Goal: Ask a question

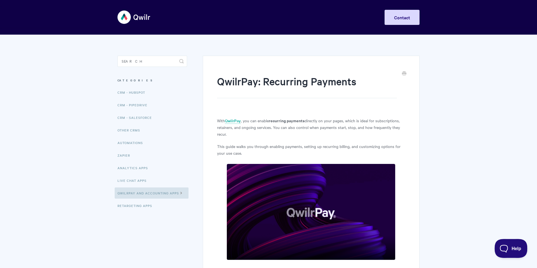
click at [508, 251] on button "Help" at bounding box center [508, 247] width 29 height 17
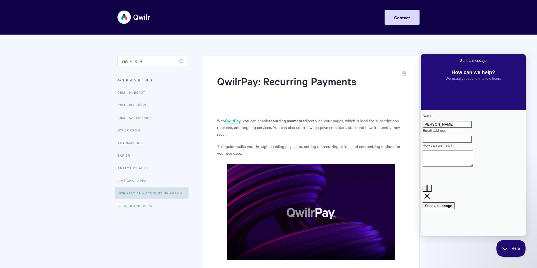
type input "[PERSON_NAME]"
type input "[PERSON_NAME][EMAIL_ADDRESS][DOMAIN_NAME]"
type textarea "Recurring signing"
click at [452, 204] on span "Send a message" at bounding box center [438, 206] width 27 height 4
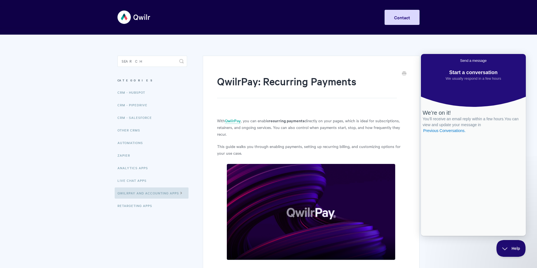
click at [460, 60] on span "Go back" at bounding box center [460, 60] width 0 height 4
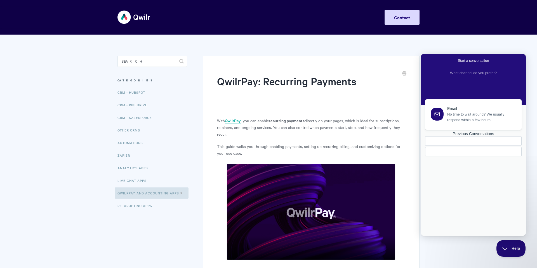
click at [123, 19] on img at bounding box center [133, 17] width 33 height 21
